Goal: Navigation & Orientation: Find specific page/section

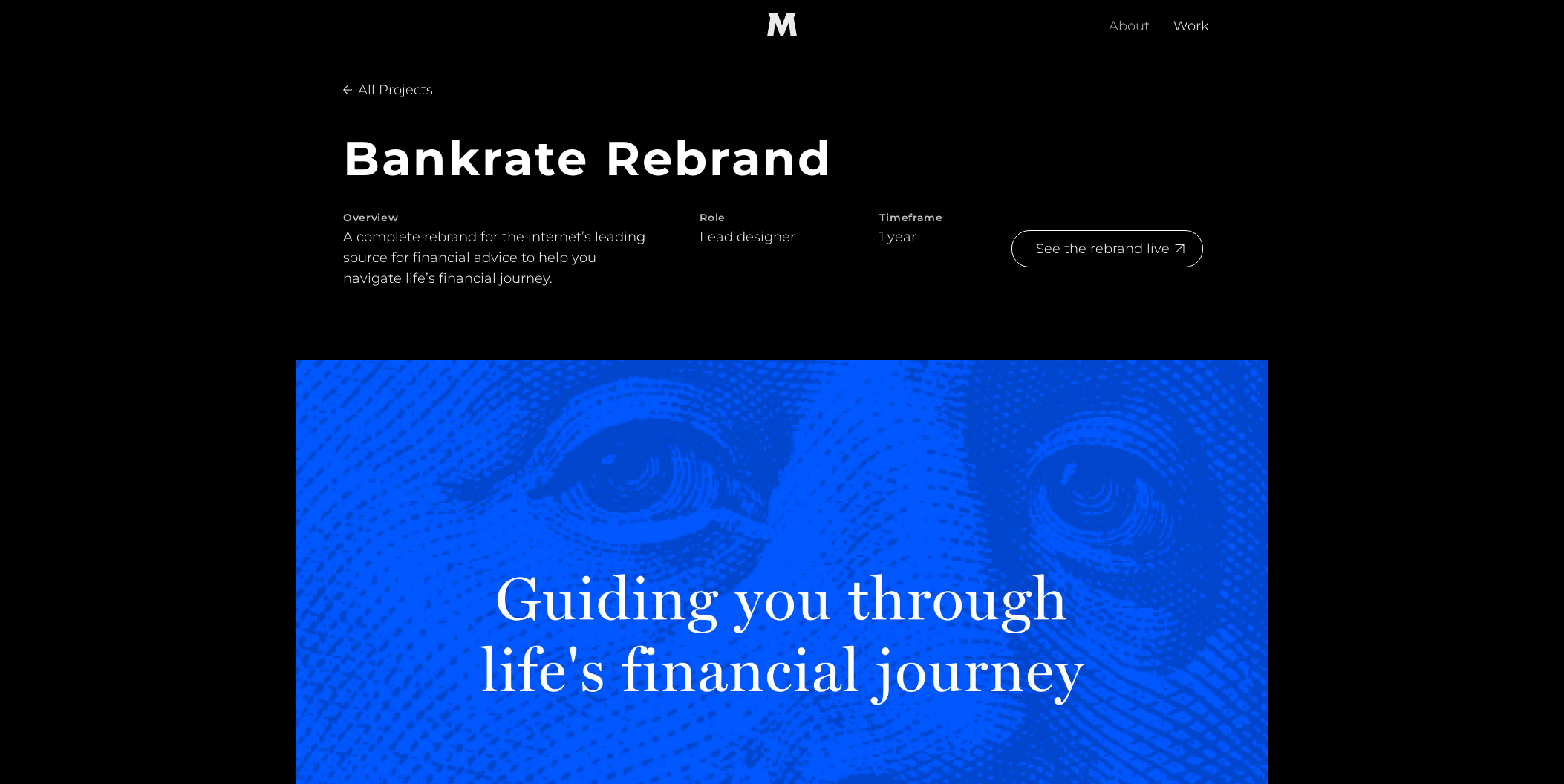
click at [1137, 24] on link "About" at bounding box center [1129, 25] width 65 height 48
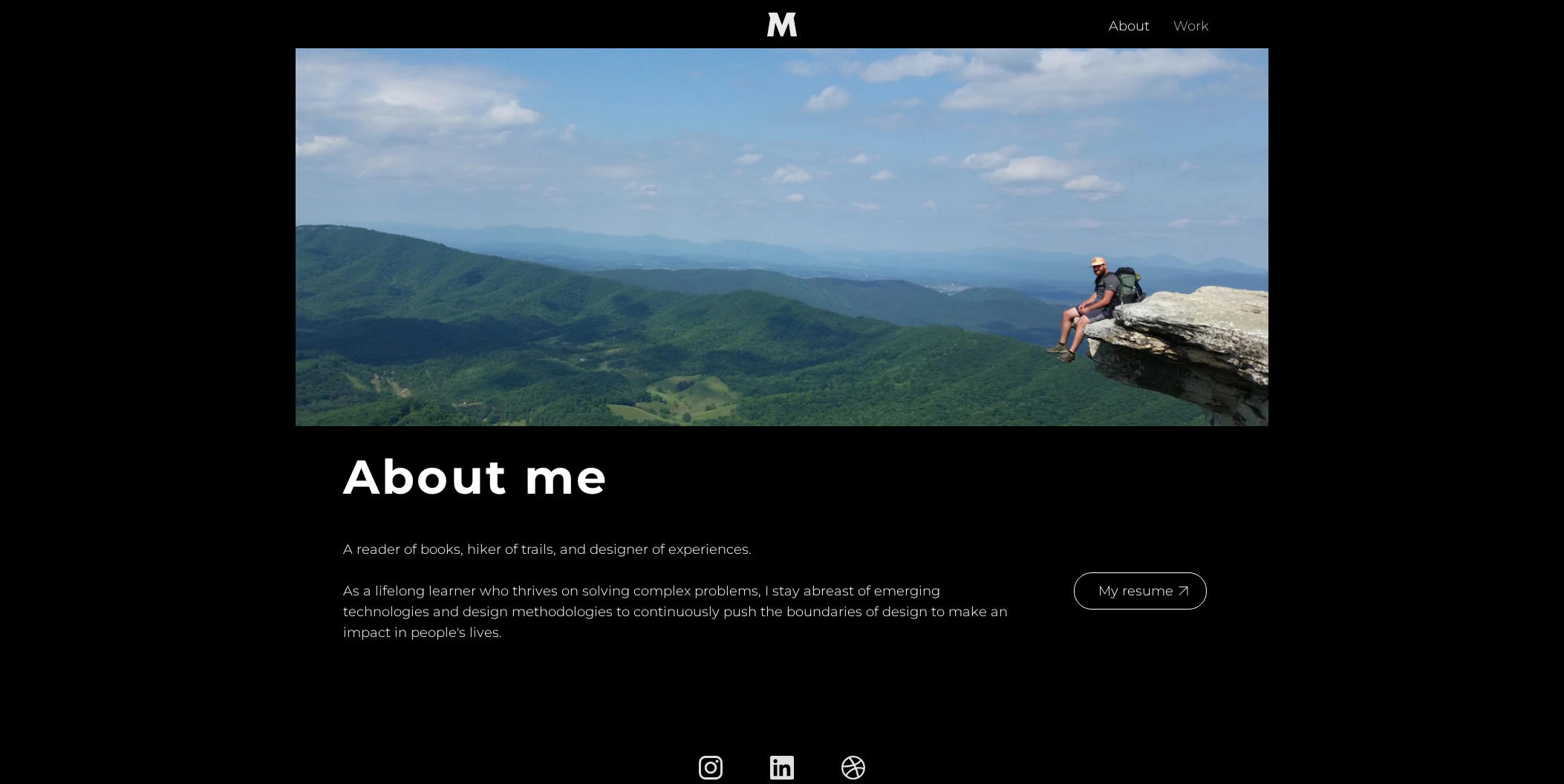
click at [1195, 28] on link "Work" at bounding box center [1192, 25] width 60 height 48
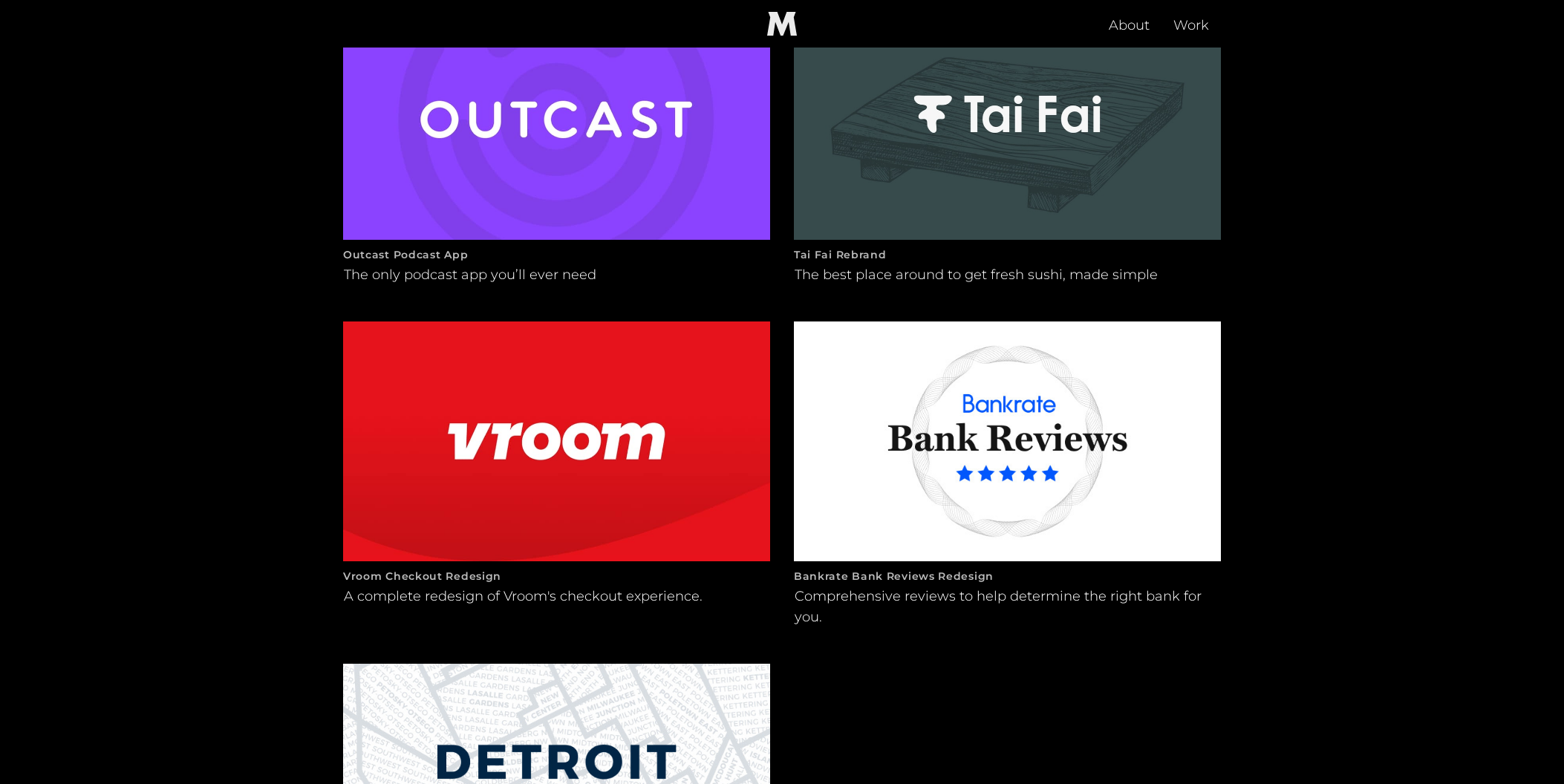
scroll to position [815, 0]
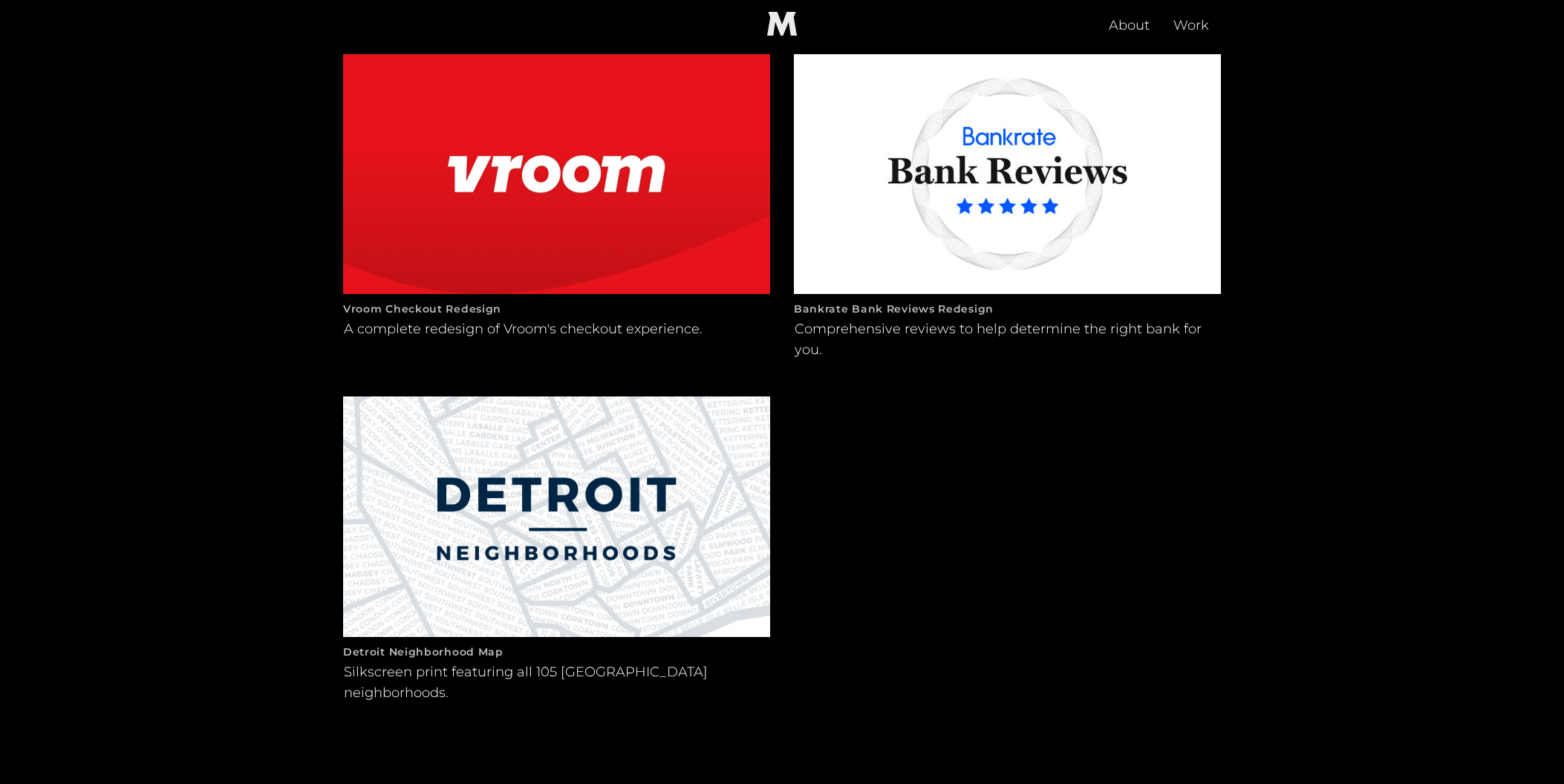
click at [1107, 194] on img at bounding box center [1007, 174] width 427 height 239
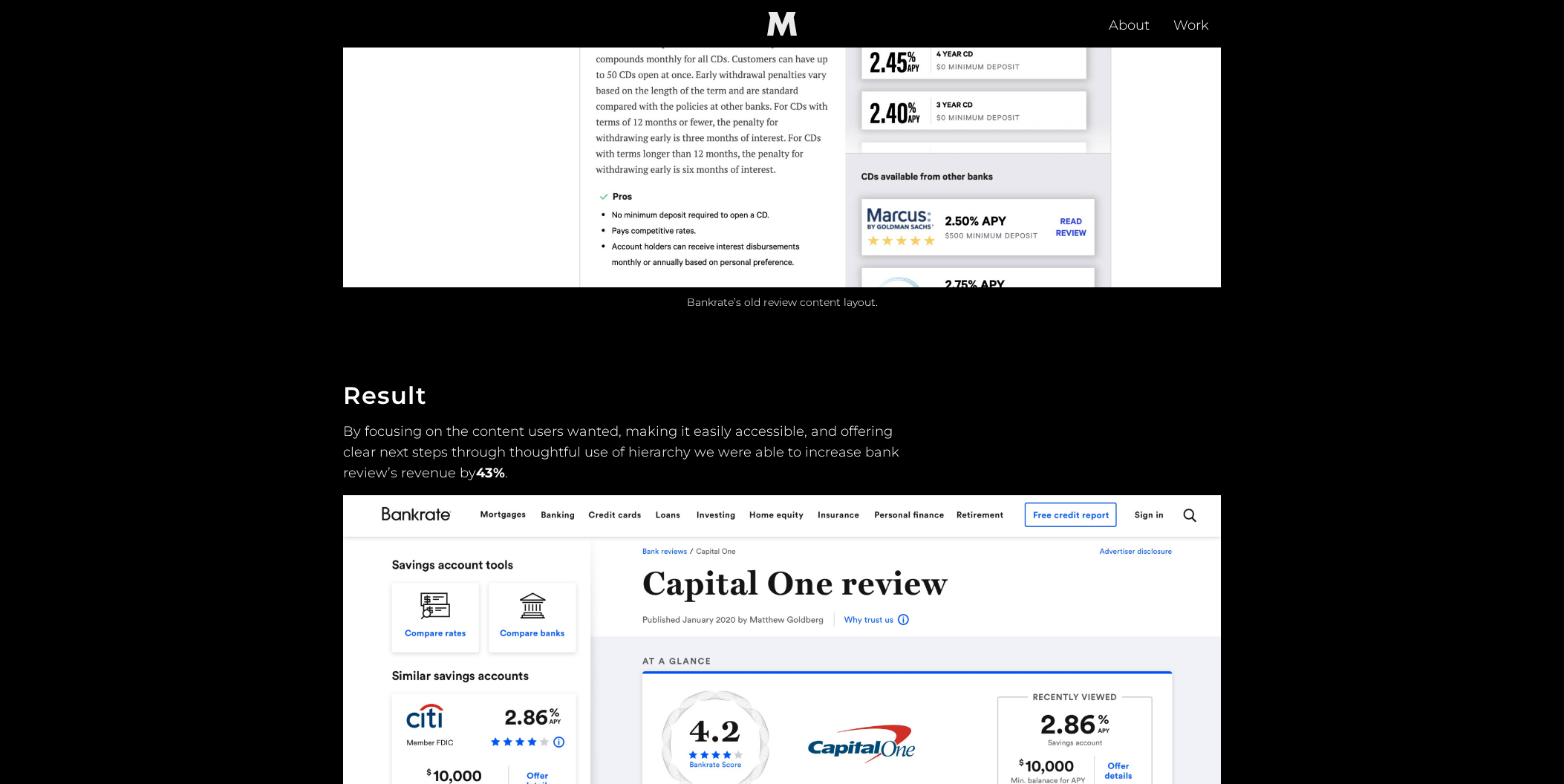
scroll to position [2307, 0]
